Goal: Transaction & Acquisition: Download file/media

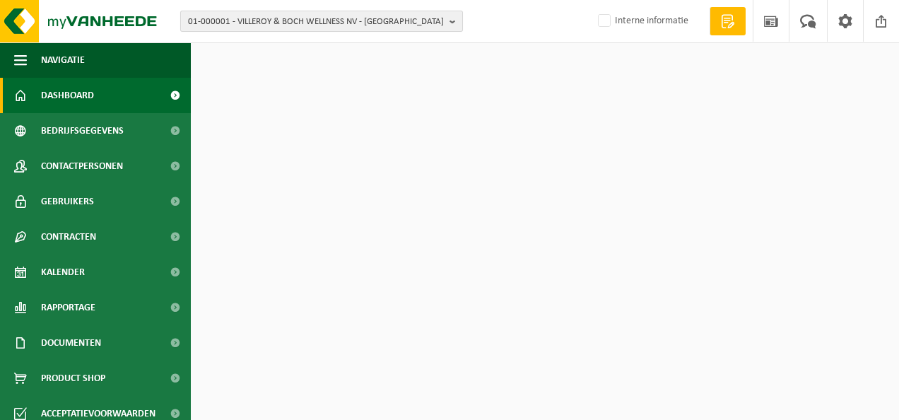
click at [375, 28] on span "01-000001 - VILLEROY & BOCH WELLNESS NV - [GEOGRAPHIC_DATA]" at bounding box center [316, 21] width 256 height 21
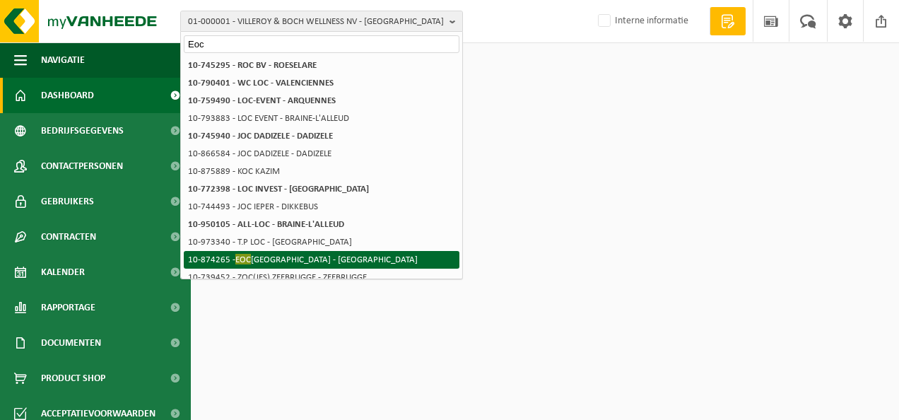
type input "Eoc"
click at [310, 253] on li "10-874265 - EOC [GEOGRAPHIC_DATA] - [GEOGRAPHIC_DATA]" at bounding box center [322, 260] width 276 height 18
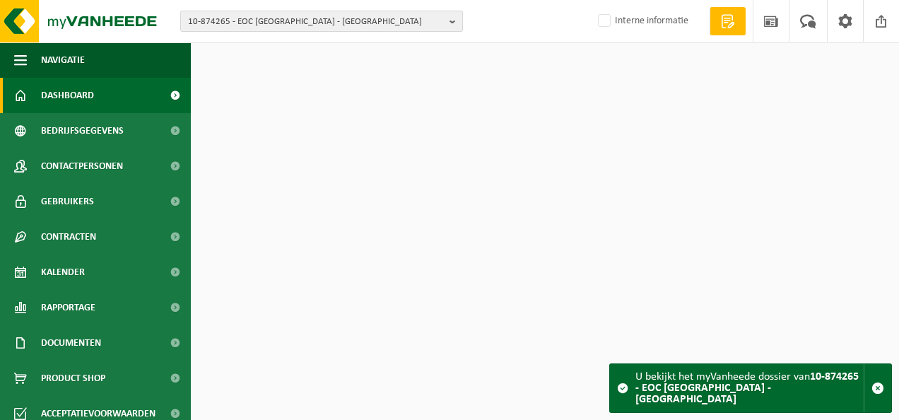
click at [323, 25] on span "10-874265 - EOC [GEOGRAPHIC_DATA] - [GEOGRAPHIC_DATA]" at bounding box center [316, 21] width 256 height 21
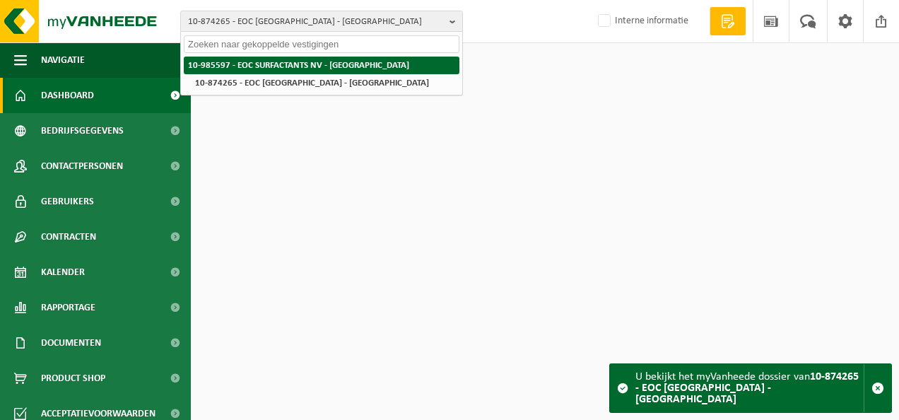
click at [297, 66] on strong "10-985597 - EOC SURFACTANTS NV - [GEOGRAPHIC_DATA]" at bounding box center [298, 65] width 221 height 9
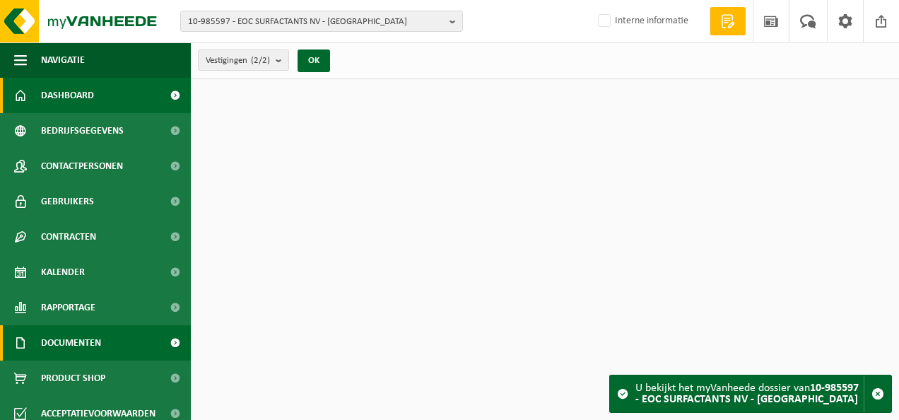
click at [79, 355] on span "Documenten" at bounding box center [71, 342] width 60 height 35
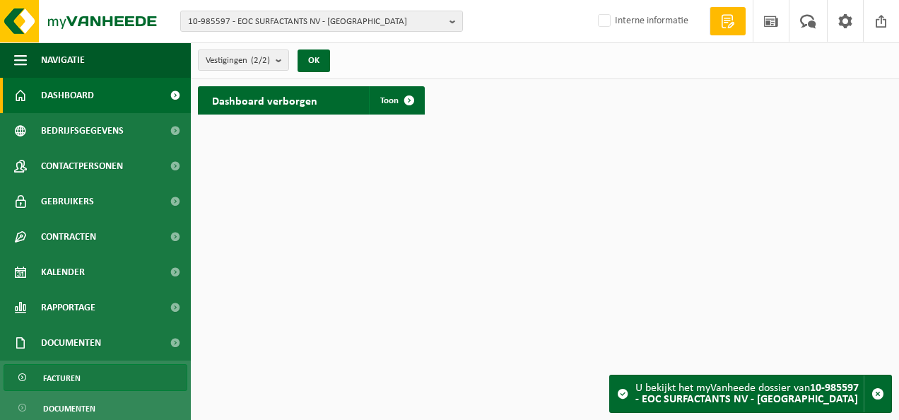
click at [103, 379] on link "Facturen" at bounding box center [96, 377] width 184 height 27
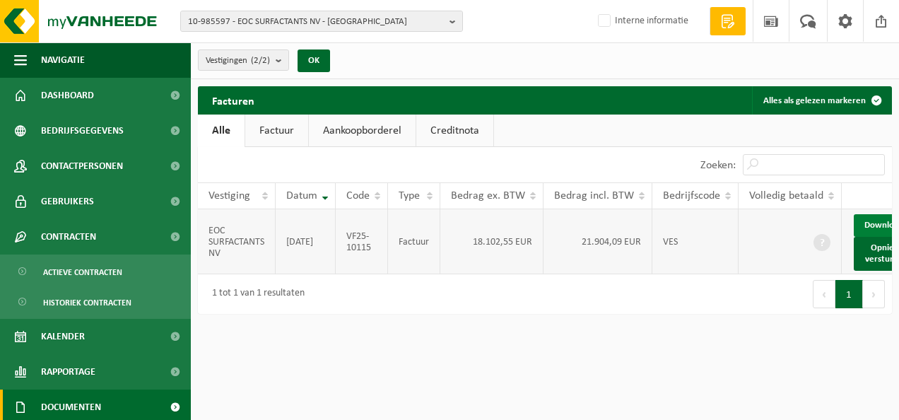
click at [875, 223] on link "Download" at bounding box center [888, 225] width 69 height 23
